Goal: Communication & Community: Answer question/provide support

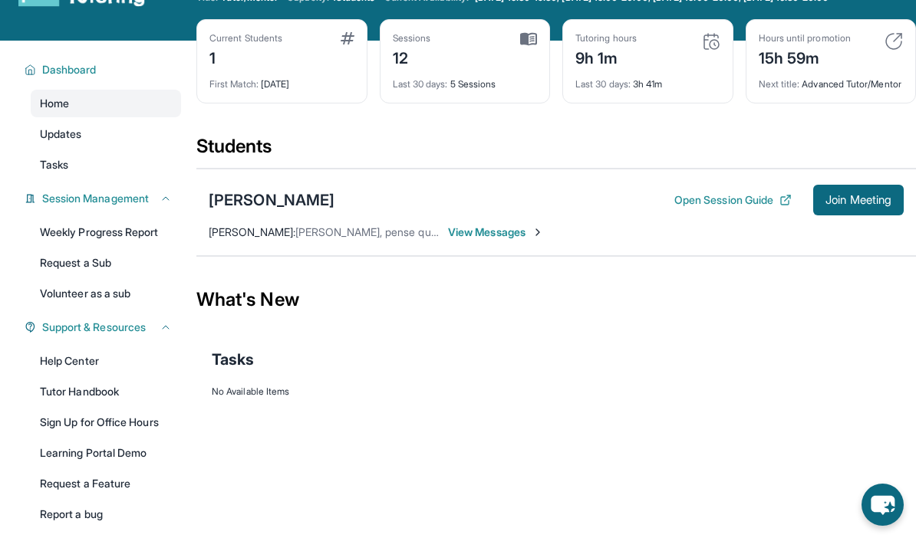
scroll to position [73, 0]
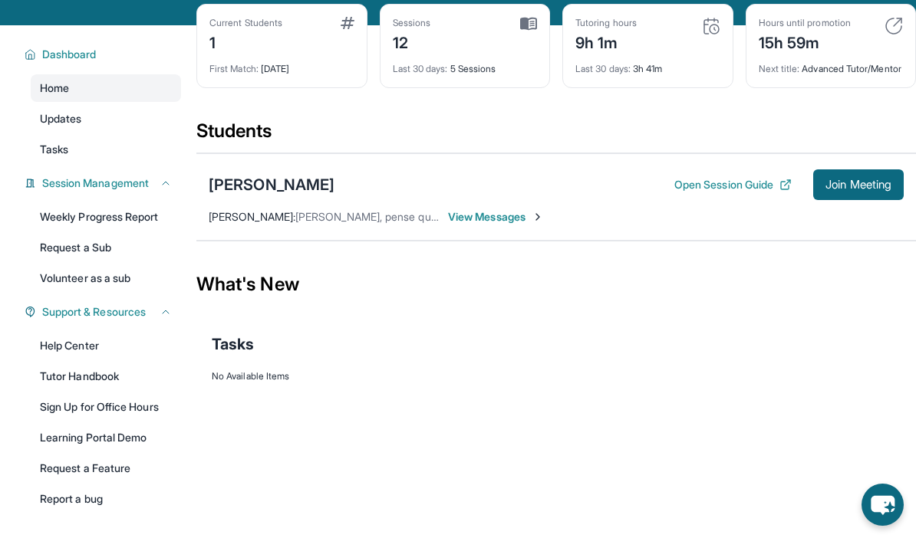
click at [525, 223] on span "View Messages" at bounding box center [496, 216] width 96 height 15
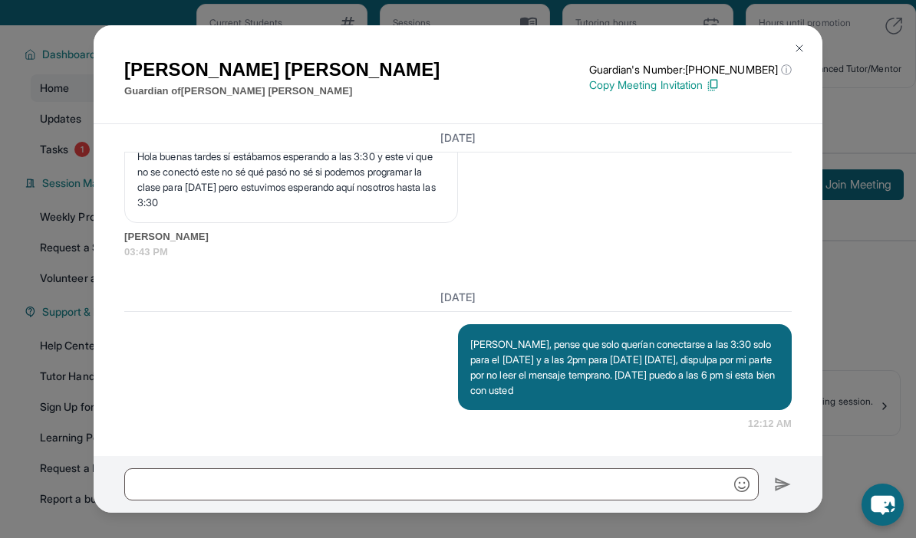
scroll to position [0, 0]
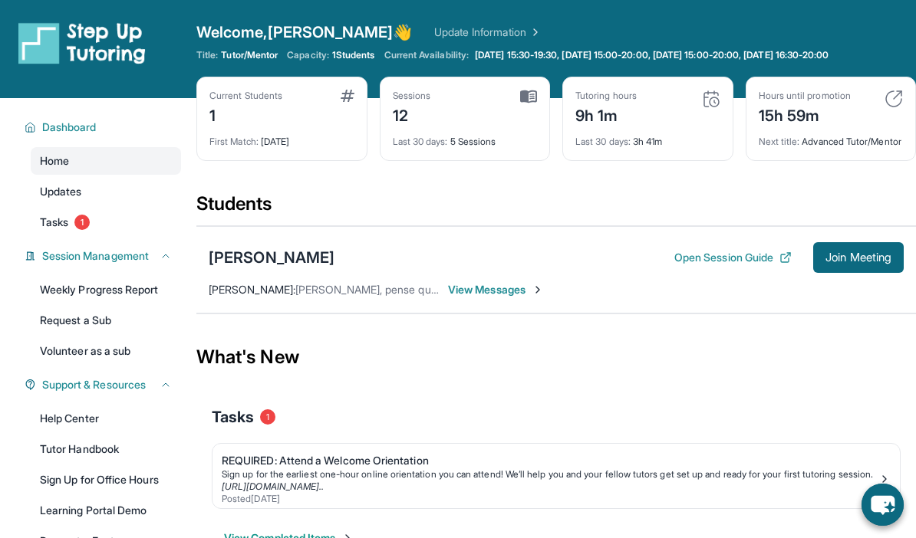
scroll to position [61, 0]
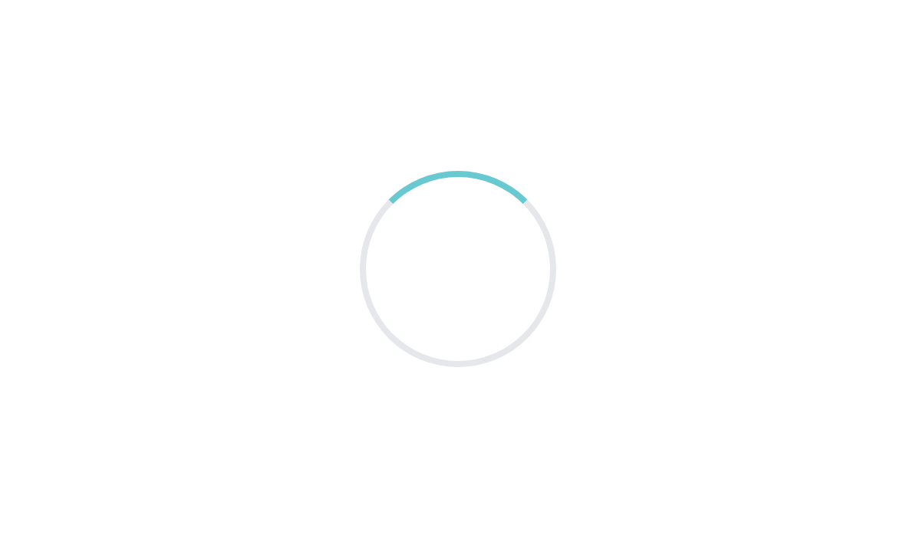
scroll to position [61, 0]
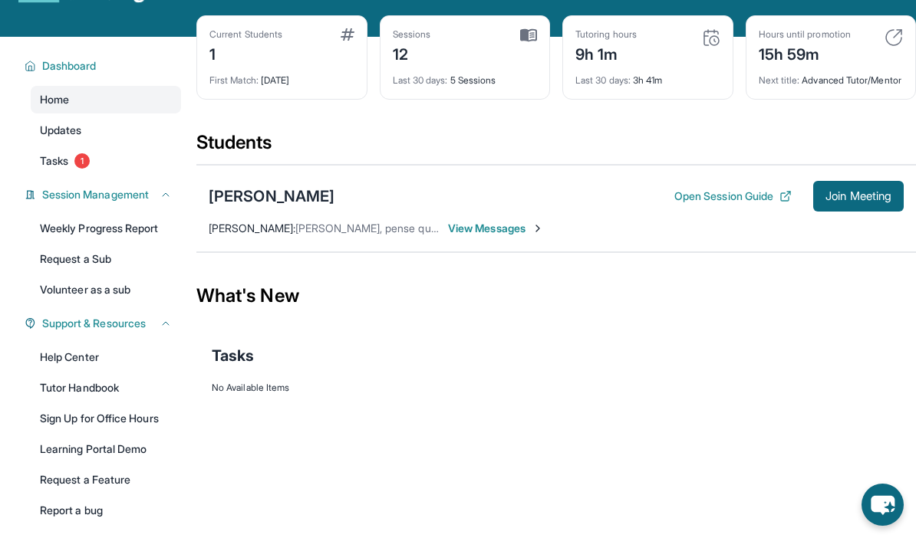
click at [542, 235] on img at bounding box center [538, 228] width 12 height 12
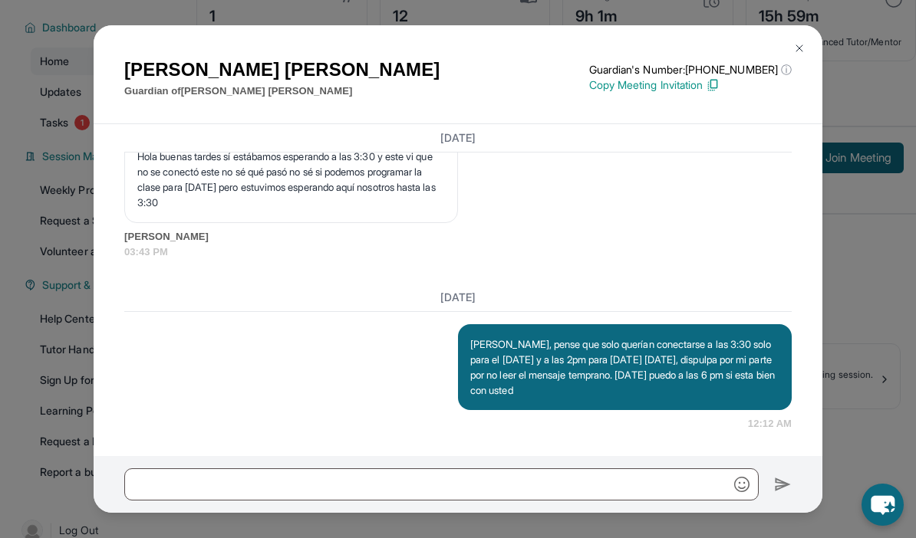
scroll to position [0, 0]
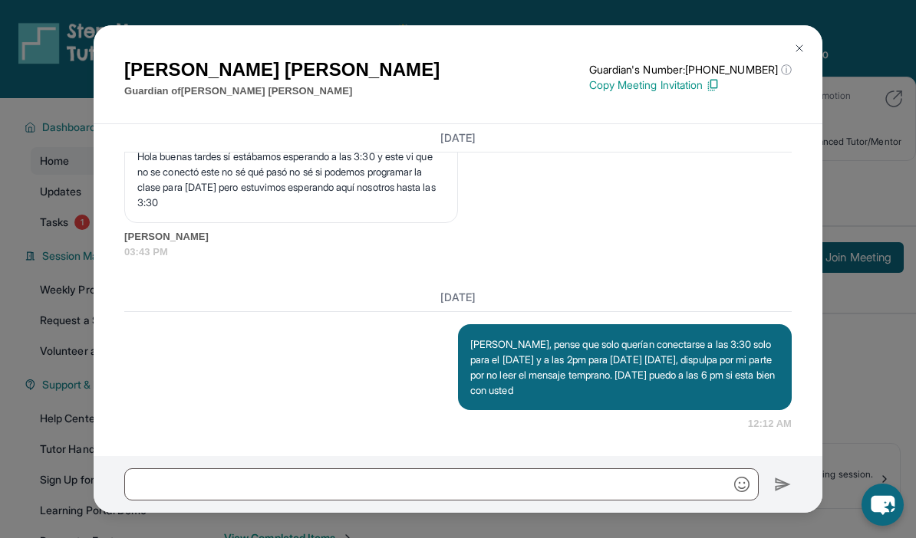
click at [799, 48] on img at bounding box center [799, 48] width 12 height 12
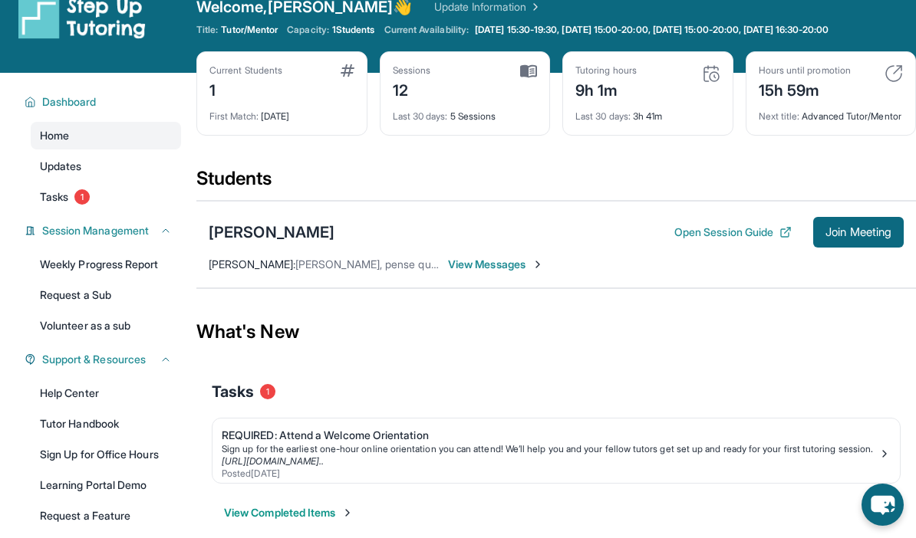
scroll to position [87, 0]
